Goal: Information Seeking & Learning: Learn about a topic

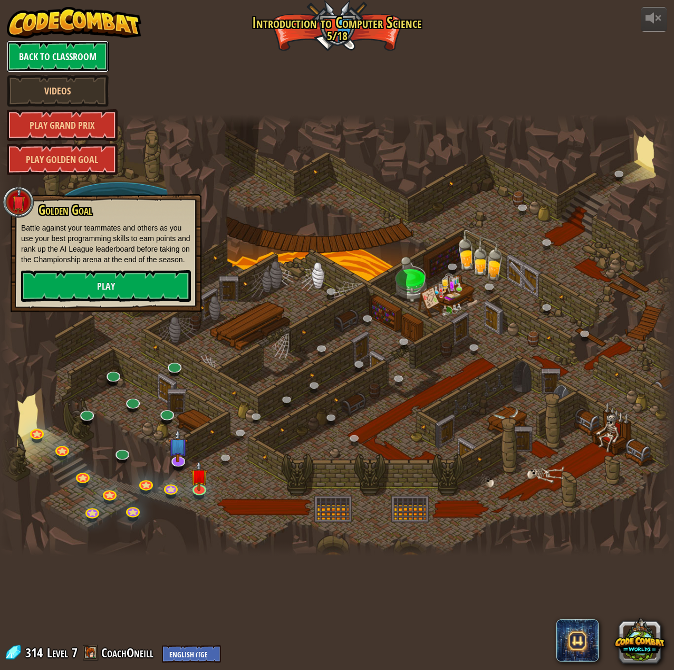
click at [60, 48] on link "Back to Classroom" at bounding box center [58, 57] width 102 height 32
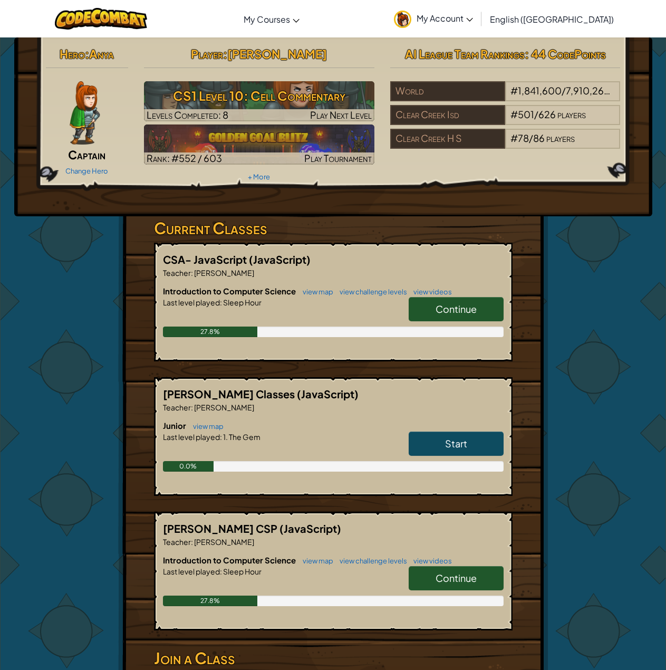
click at [452, 440] on span "Start" at bounding box center [456, 443] width 22 height 12
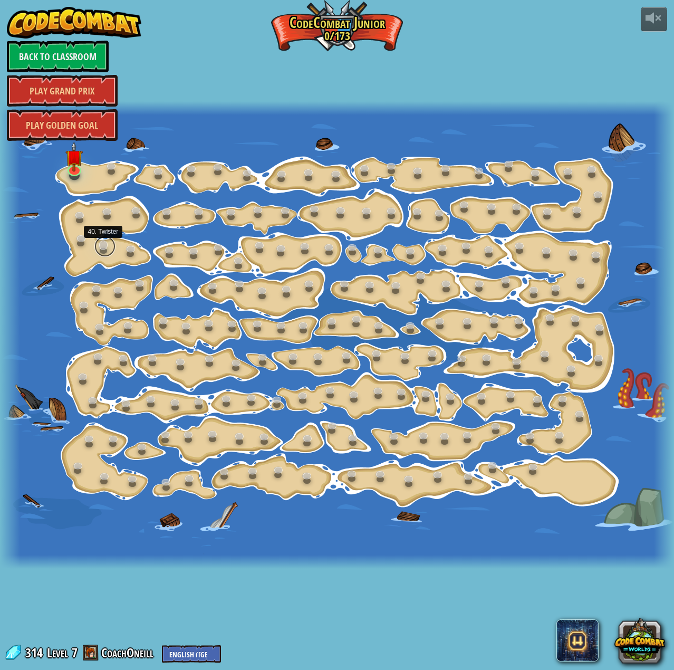
click at [100, 245] on link at bounding box center [104, 246] width 21 height 21
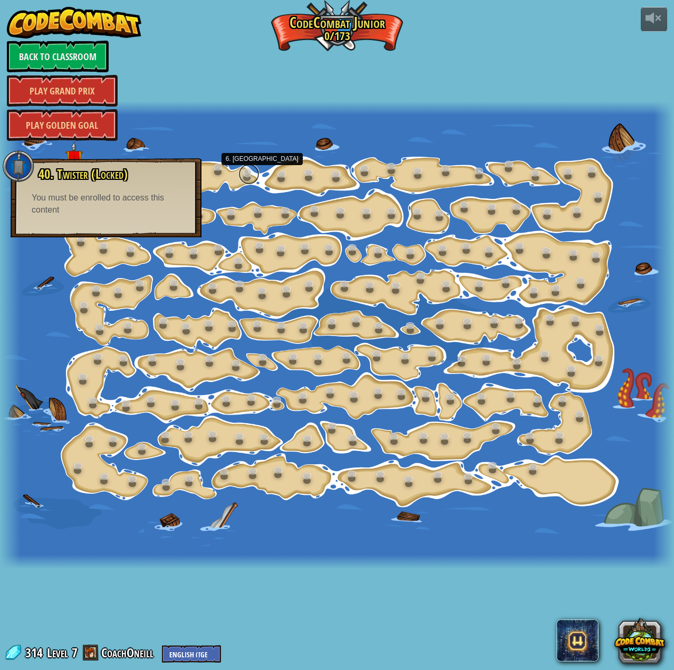
click at [244, 174] on link at bounding box center [248, 174] width 21 height 21
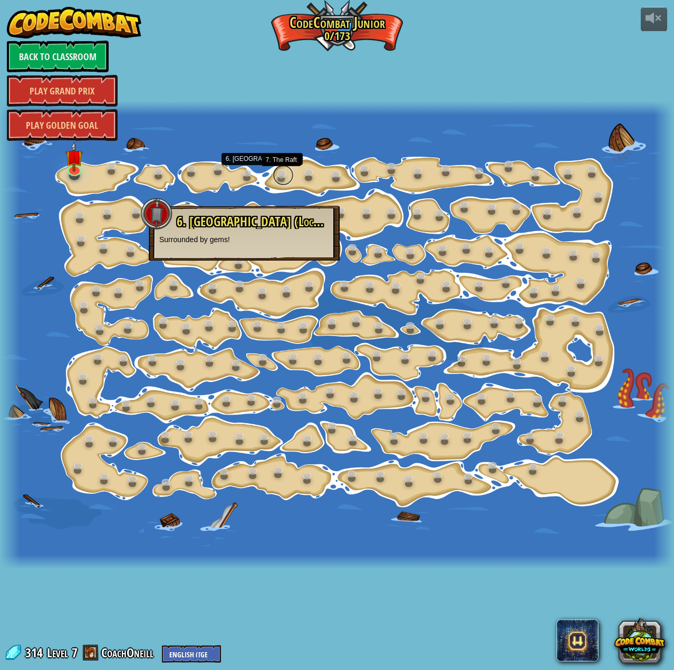
click at [292, 174] on link at bounding box center [283, 175] width 21 height 21
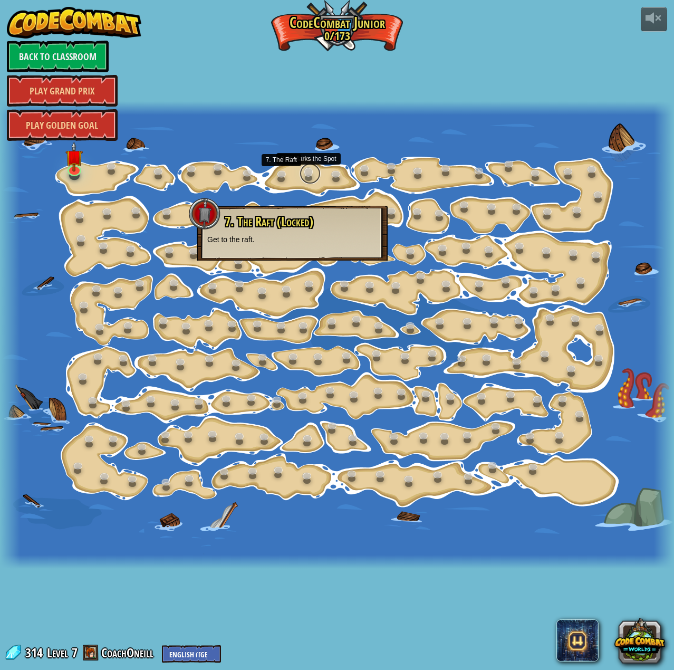
click at [314, 174] on link at bounding box center [310, 173] width 21 height 21
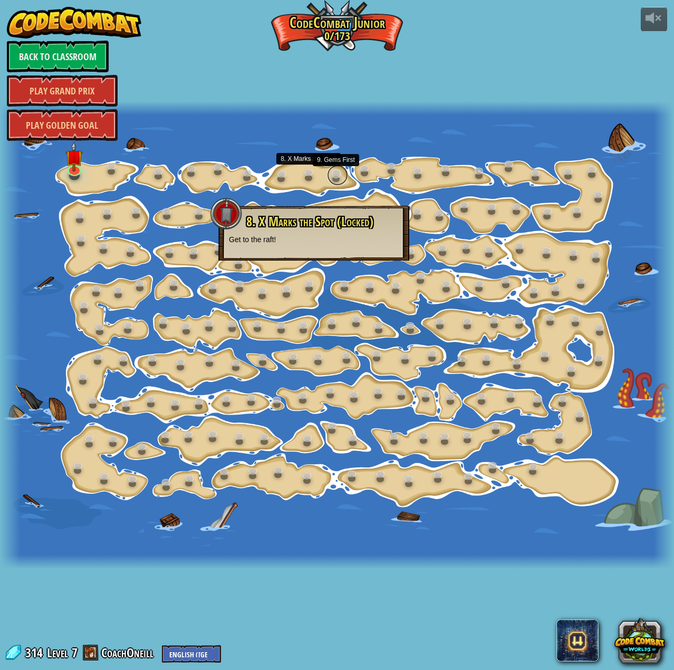
click at [332, 174] on link at bounding box center [337, 175] width 21 height 21
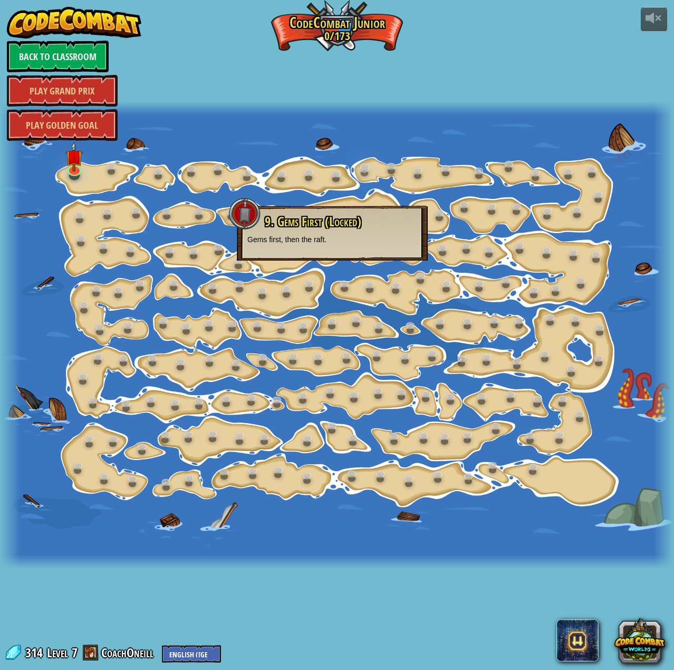
click at [357, 174] on div "15. Step Change (Locked) Change step arguments. 11. Go Smart (Locked) Now we're…" at bounding box center [337, 335] width 674 height 468
click at [369, 171] on link at bounding box center [366, 169] width 21 height 21
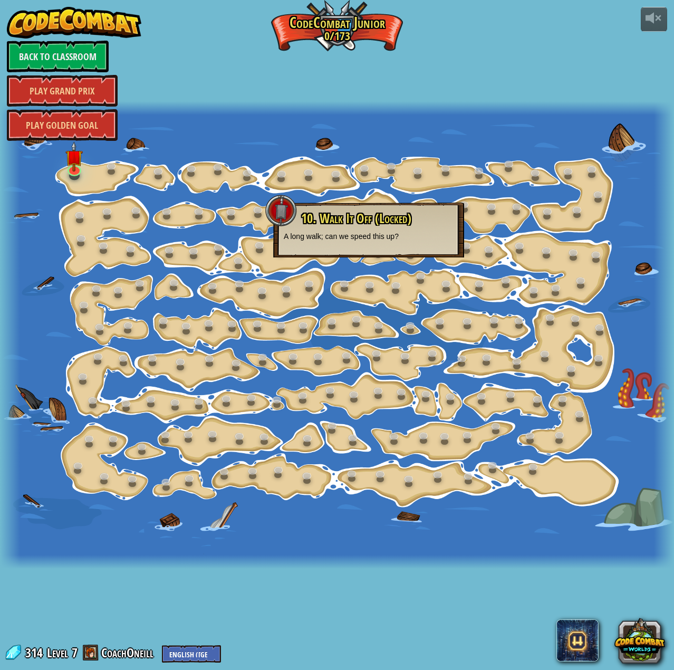
click at [382, 170] on div at bounding box center [337, 335] width 674 height 468
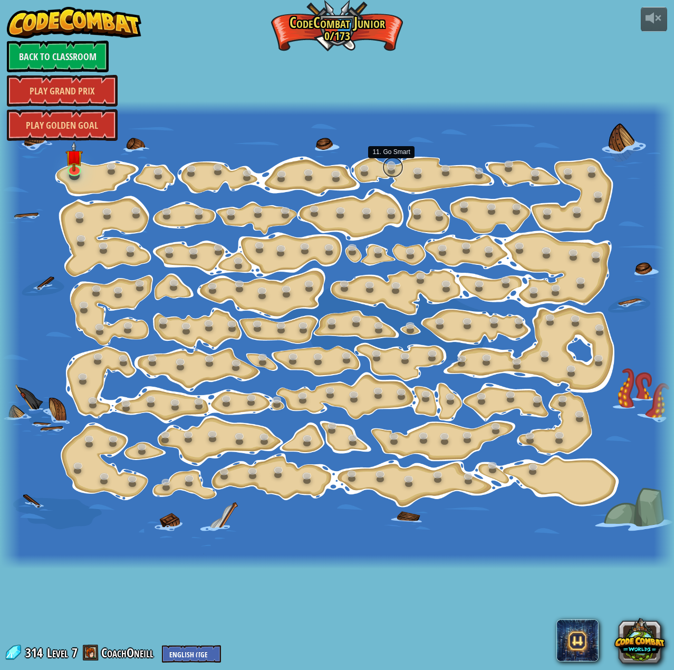
click at [391, 168] on link at bounding box center [392, 167] width 21 height 21
